Goal: Check status: Check status

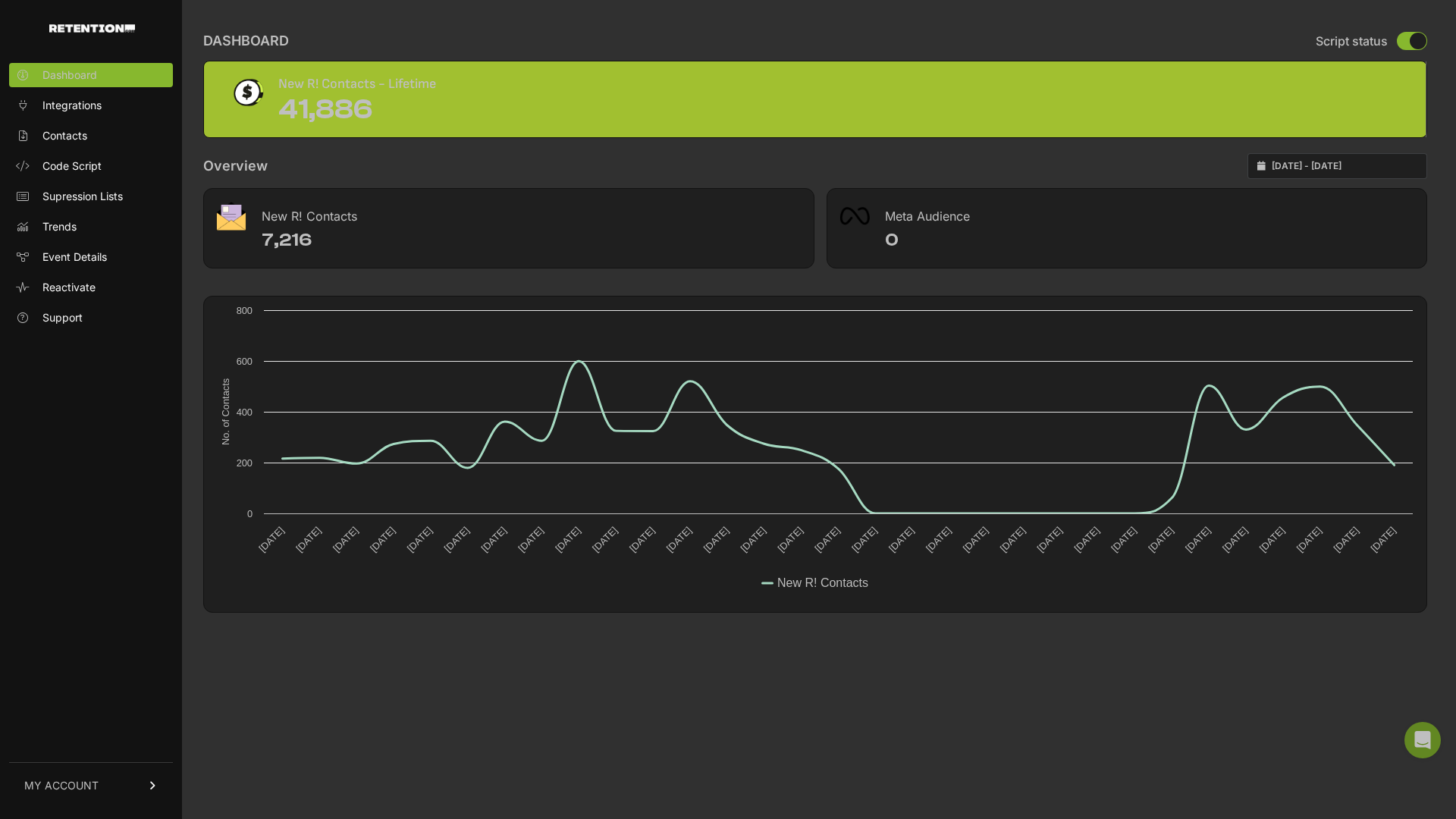
click at [1400, 166] on input "2025-07-06 - 2025-08-05" at bounding box center [1345, 165] width 146 height 12
type input "2025-07-06"
type input "2025-08-05"
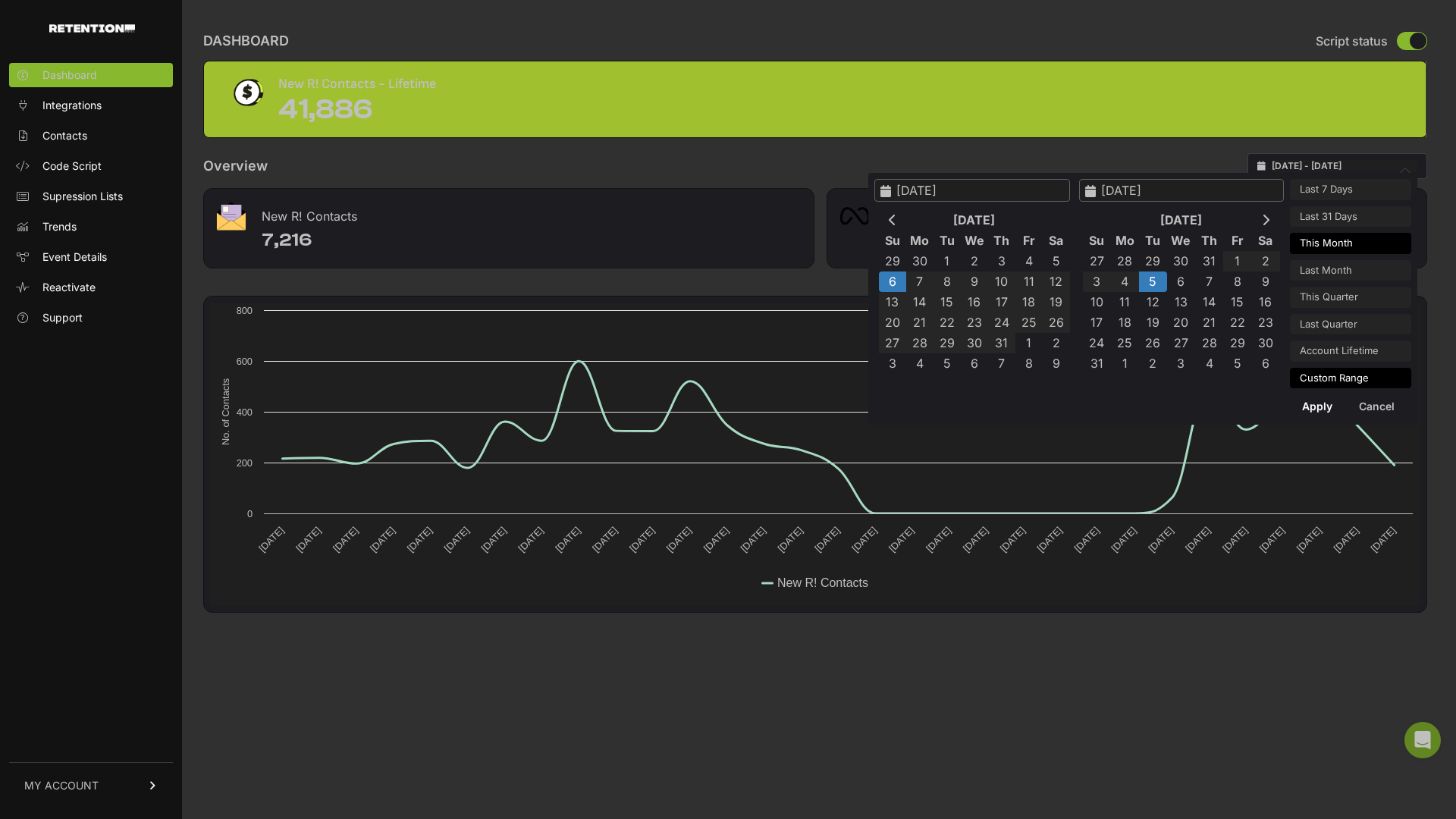
type input "2025-08-01"
type input "2025-08-31"
click at [1338, 238] on li "This Month" at bounding box center [1351, 243] width 122 height 21
type input "[DATE] - [DATE]"
